Goal: Check status: Check status

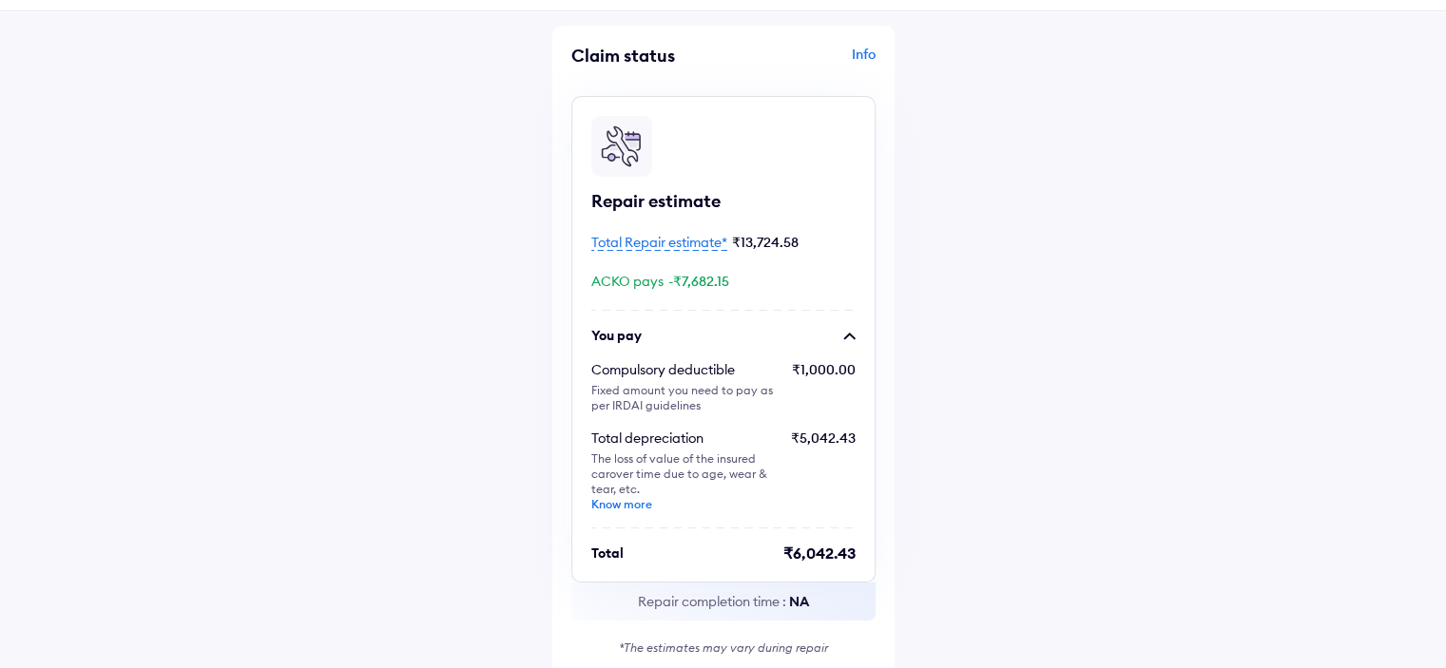
scroll to position [95, 0]
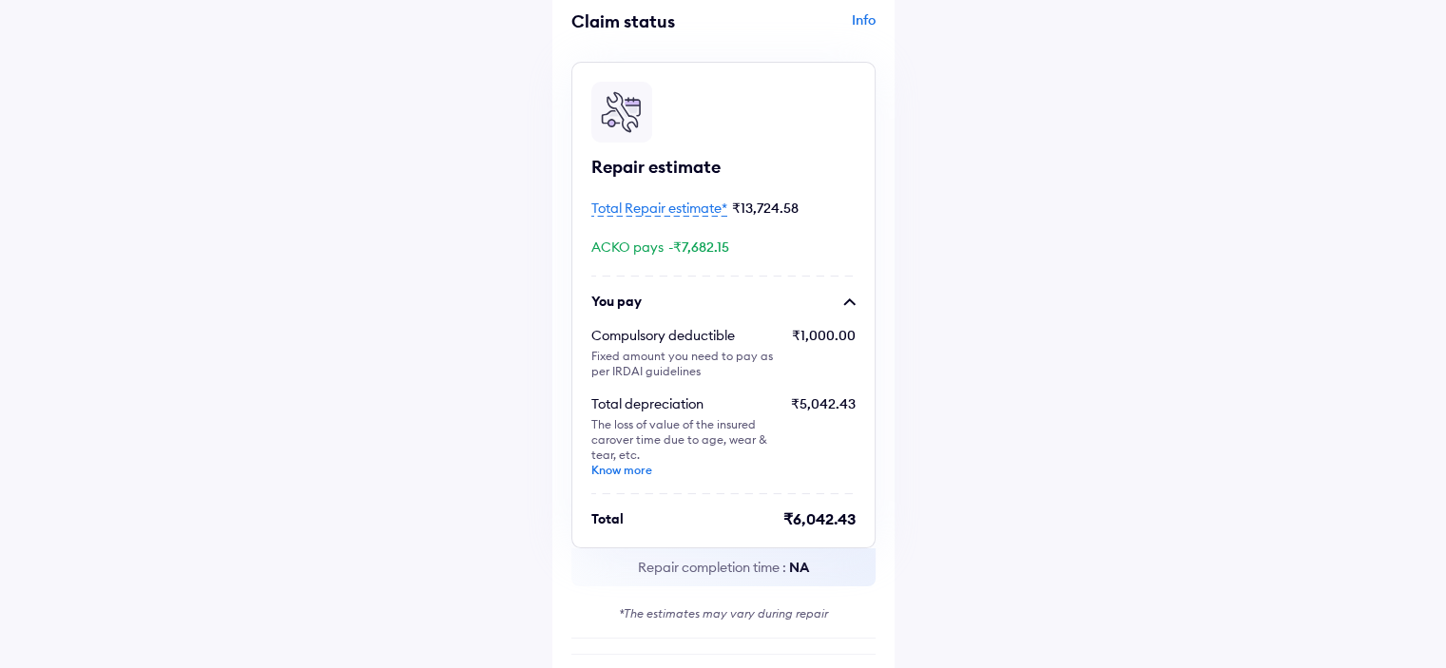
click at [663, 205] on span "Total Repair estimate*" at bounding box center [659, 208] width 136 height 17
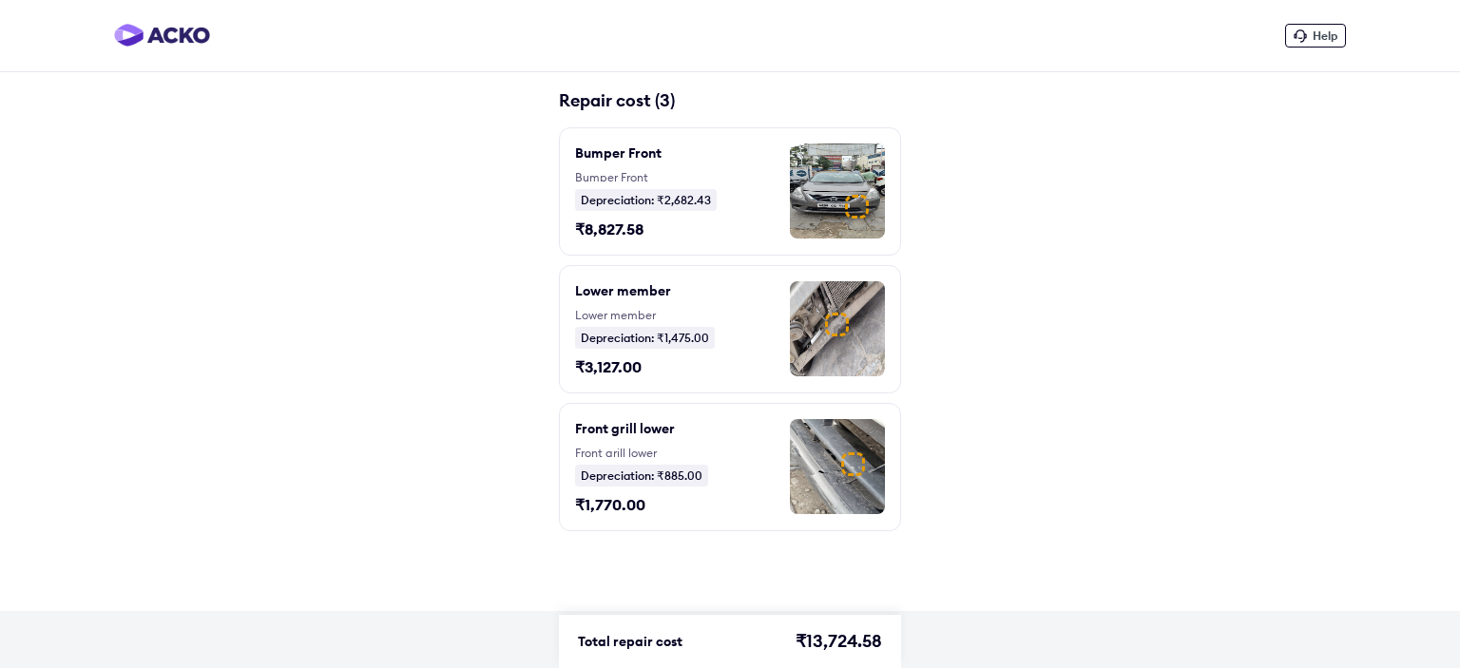
click at [845, 209] on div at bounding box center [857, 207] width 24 height 24
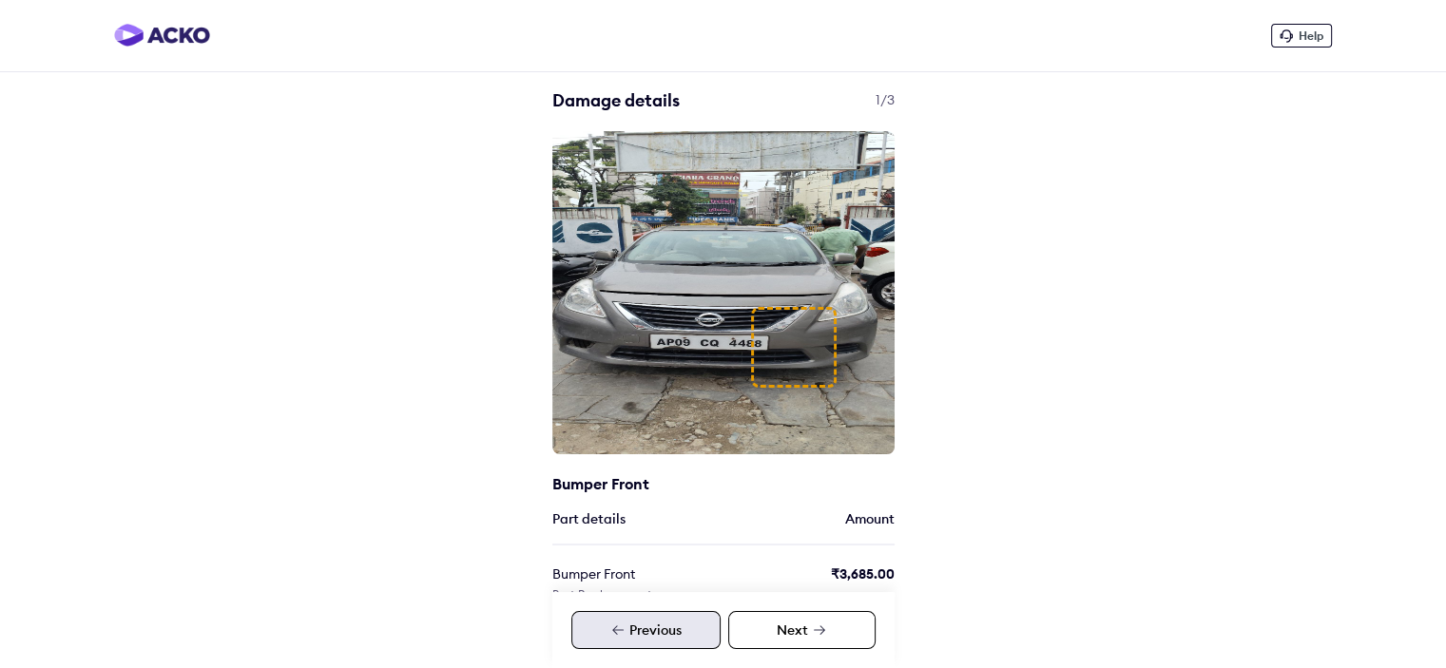
click at [791, 364] on div at bounding box center [794, 347] width 86 height 81
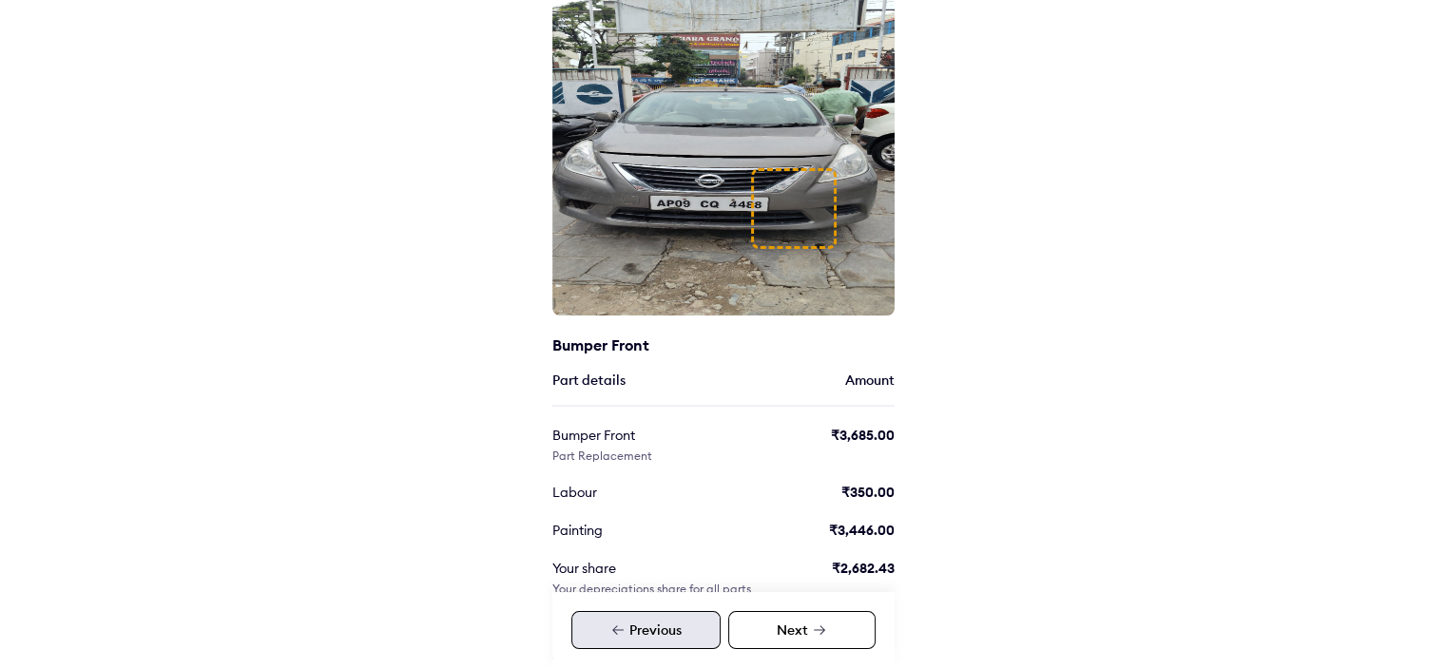
scroll to position [239, 0]
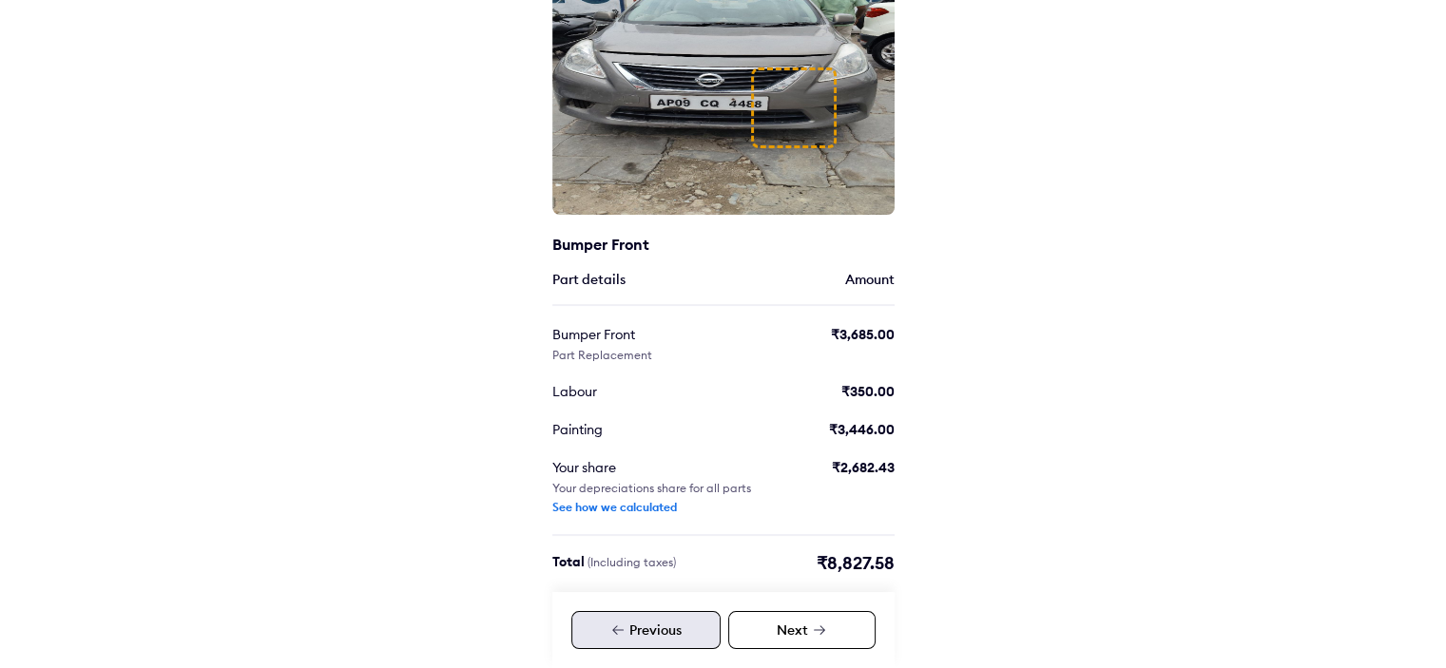
click at [798, 631] on div "Next" at bounding box center [801, 630] width 147 height 38
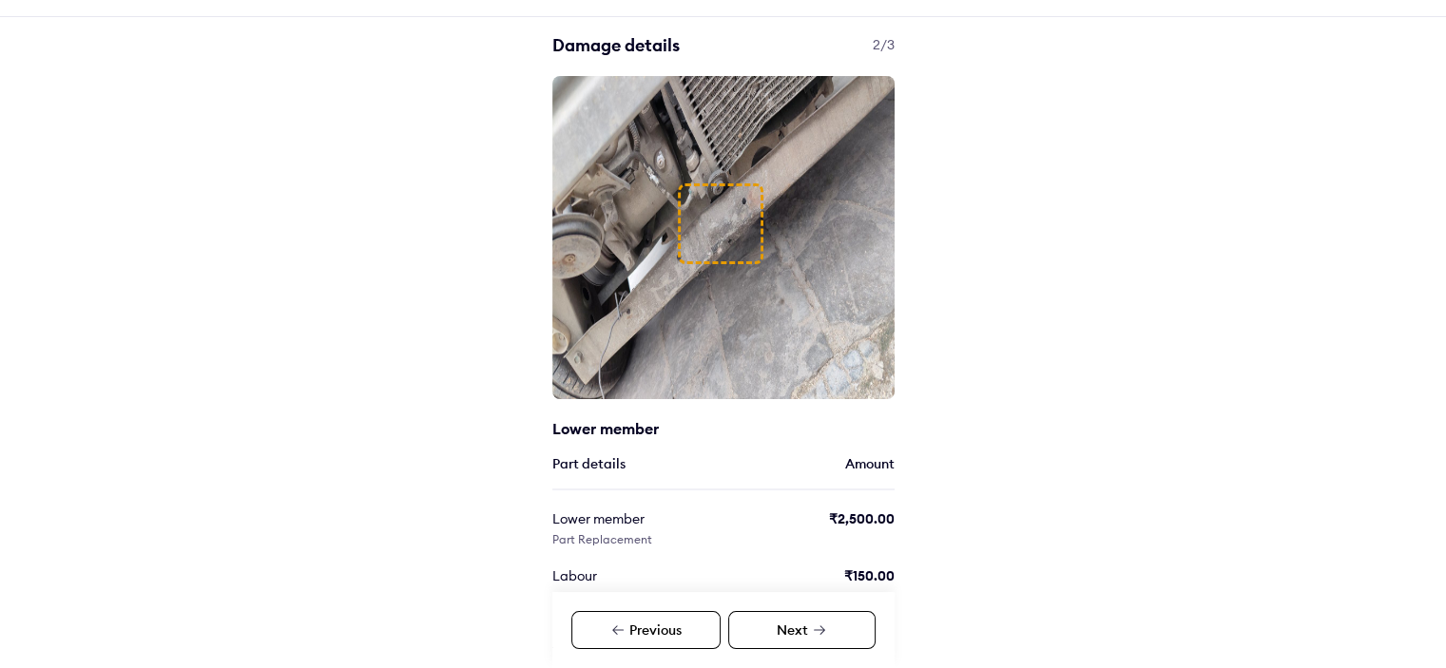
scroll to position [239, 0]
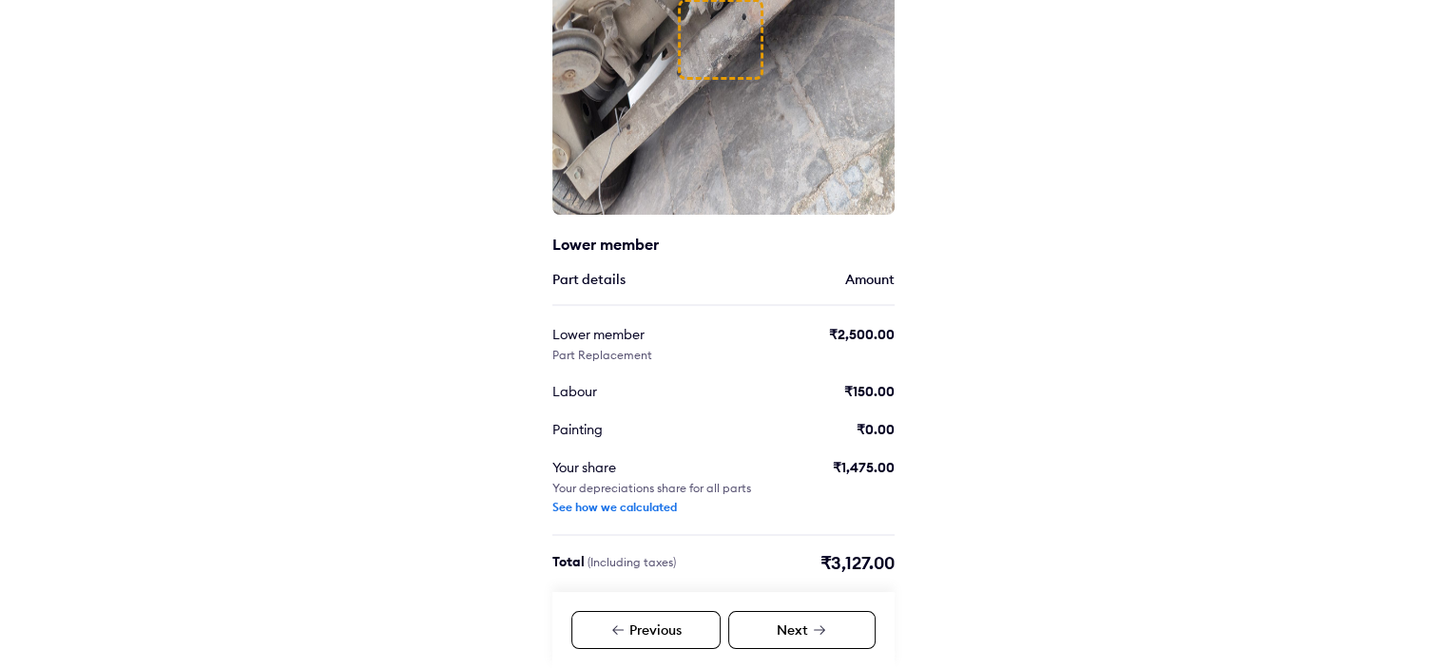
click at [814, 630] on icon at bounding box center [819, 630] width 11 height 10
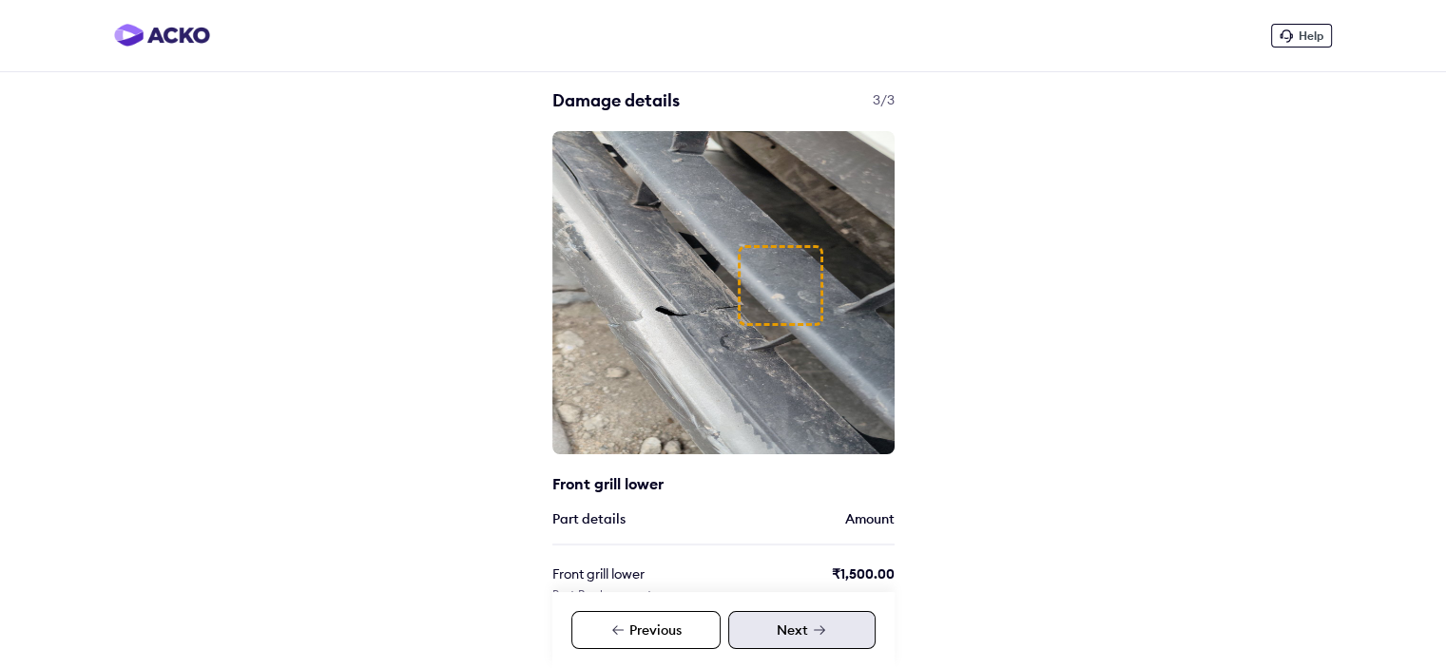
click at [804, 624] on div "Next" at bounding box center [801, 630] width 147 height 38
click at [688, 630] on div "Previous" at bounding box center [645, 630] width 149 height 38
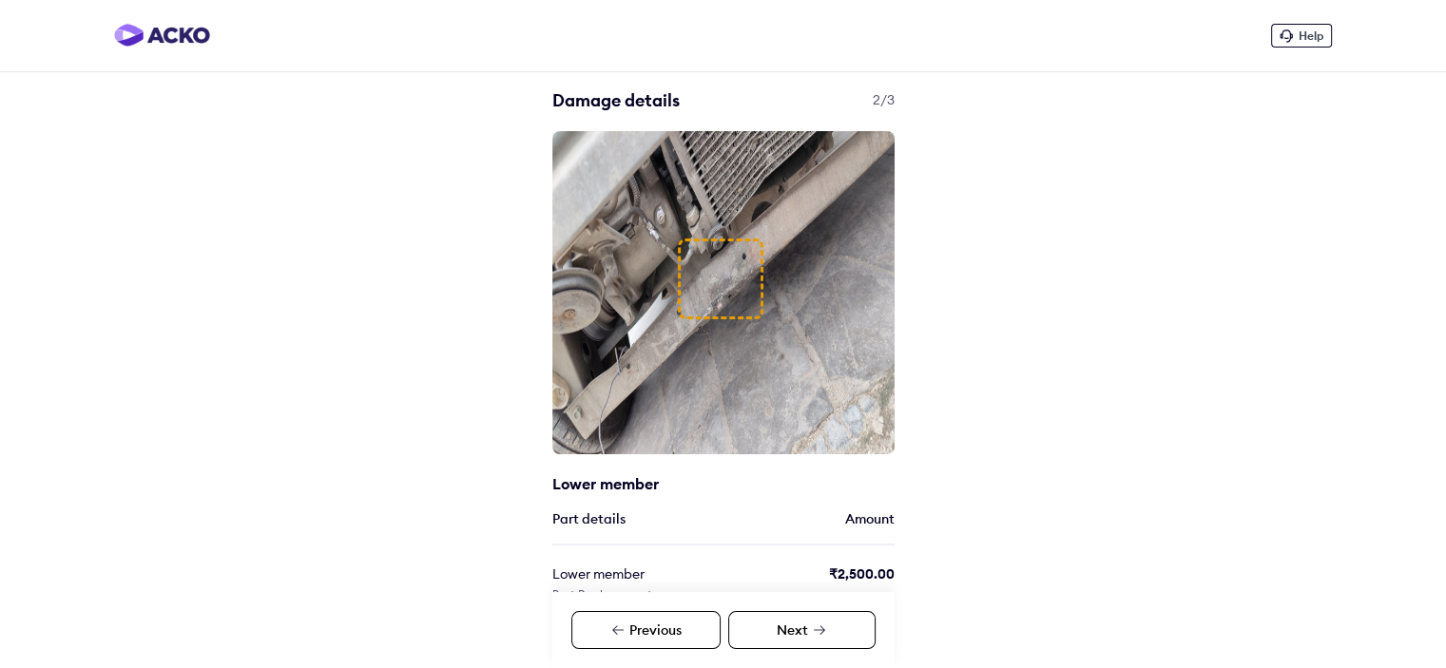
click at [688, 630] on div "Previous" at bounding box center [645, 630] width 149 height 38
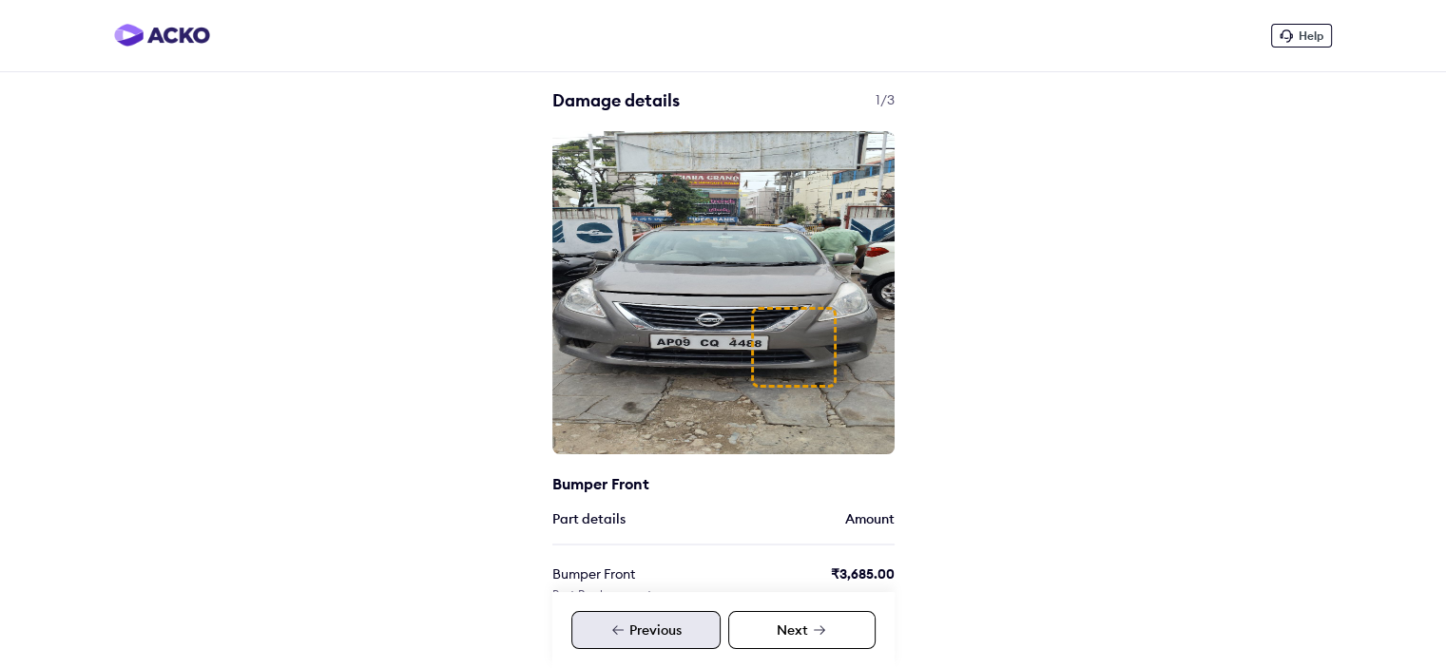
click at [786, 619] on div "Next" at bounding box center [801, 630] width 147 height 38
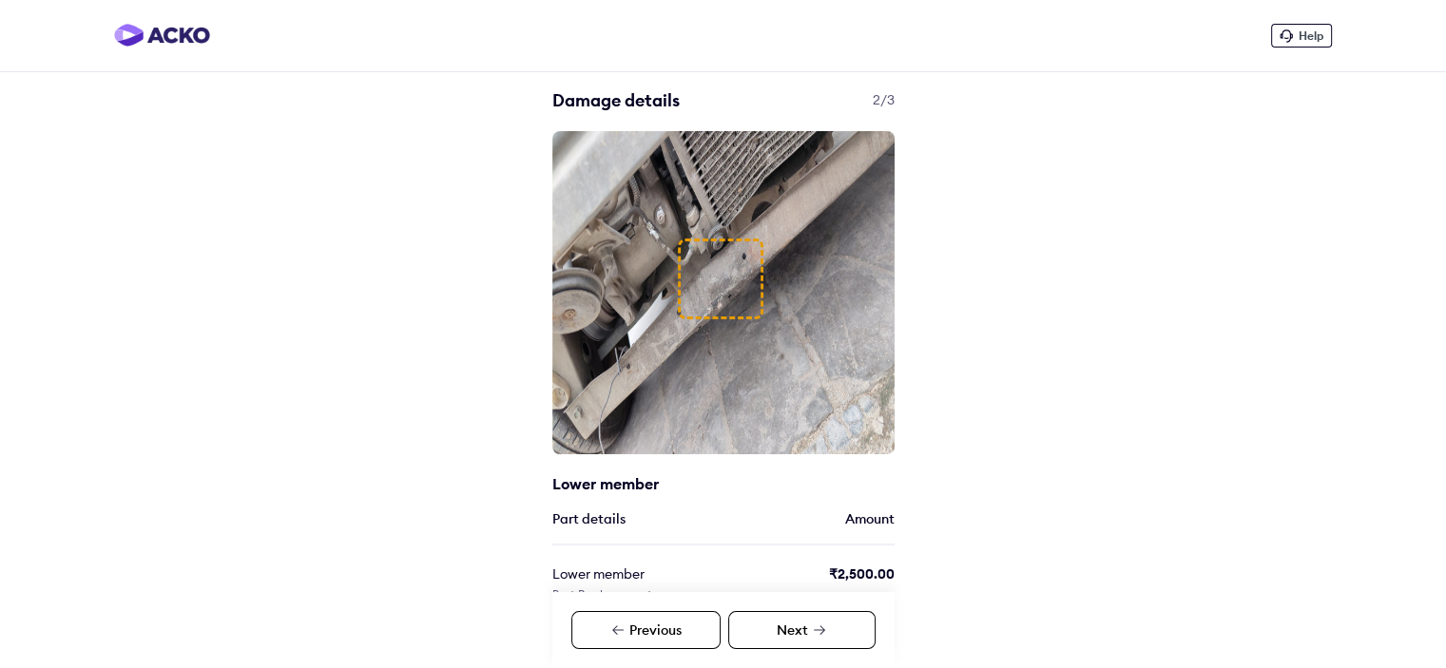
drag, startPoint x: 179, startPoint y: 35, endPoint x: 179, endPoint y: 48, distance: 12.4
click at [179, 37] on img at bounding box center [162, 35] width 96 height 23
